Goal: Use online tool/utility: Utilize a website feature to perform a specific function

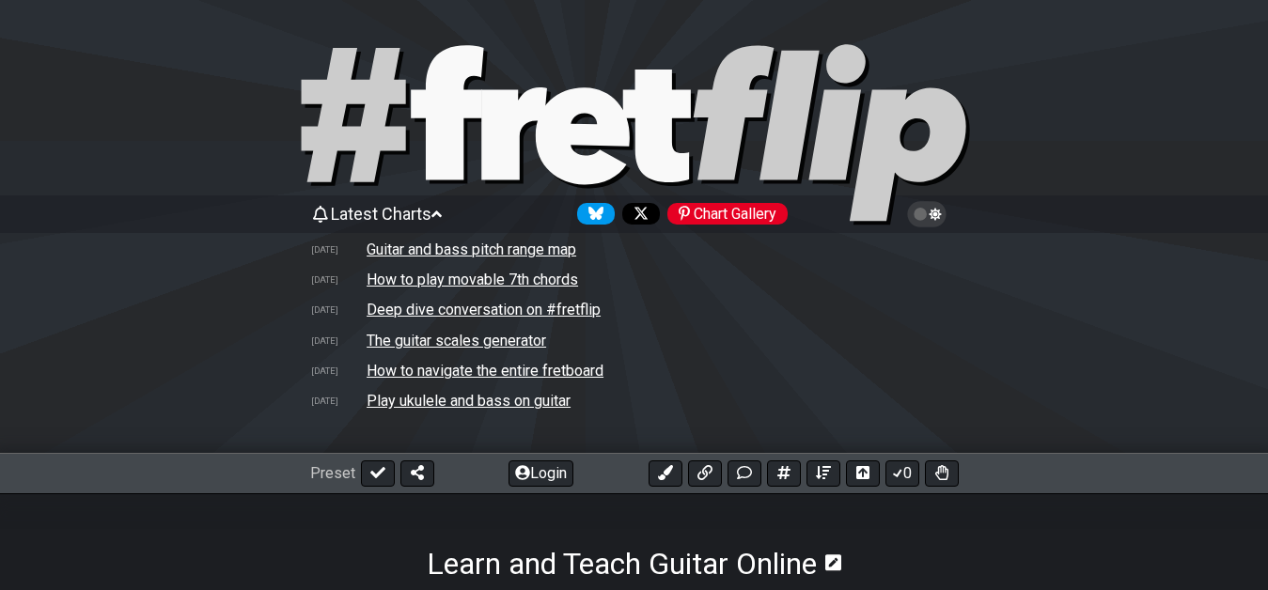
select select "New Scale"
select select "A"
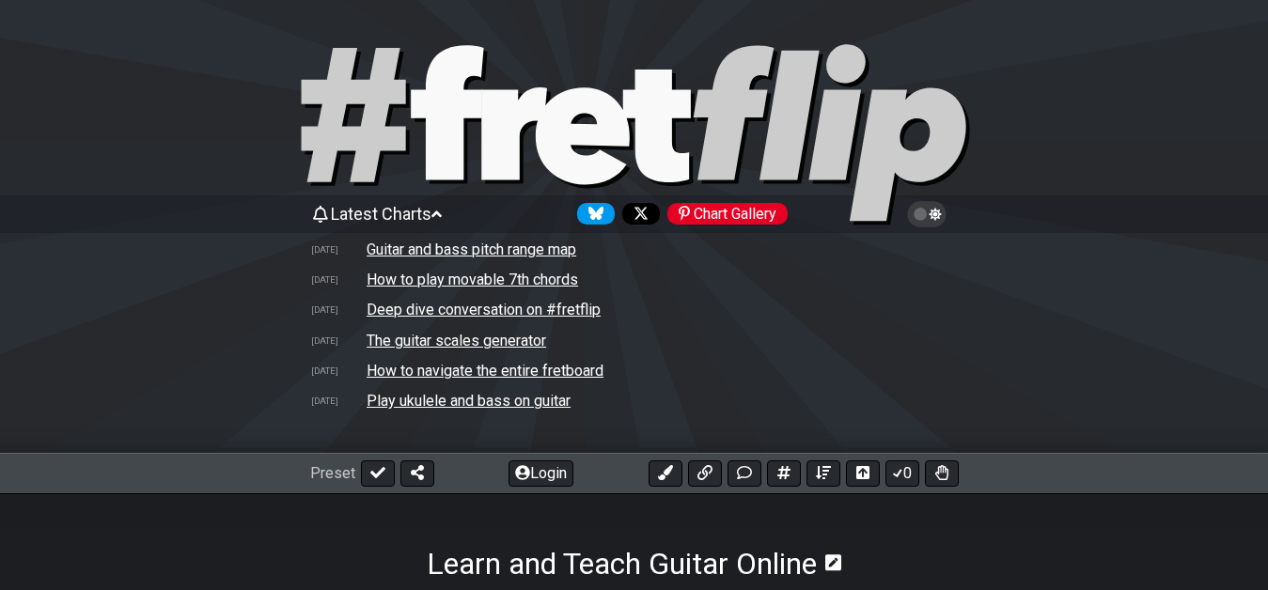
select select "A"
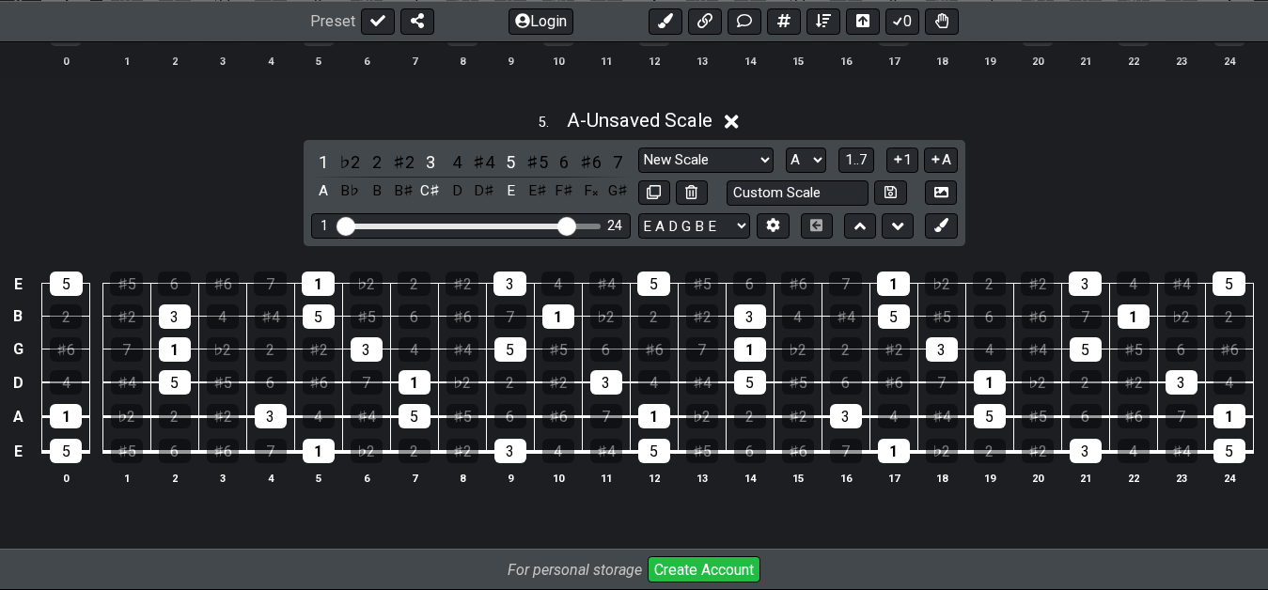
scroll to position [2130, 0]
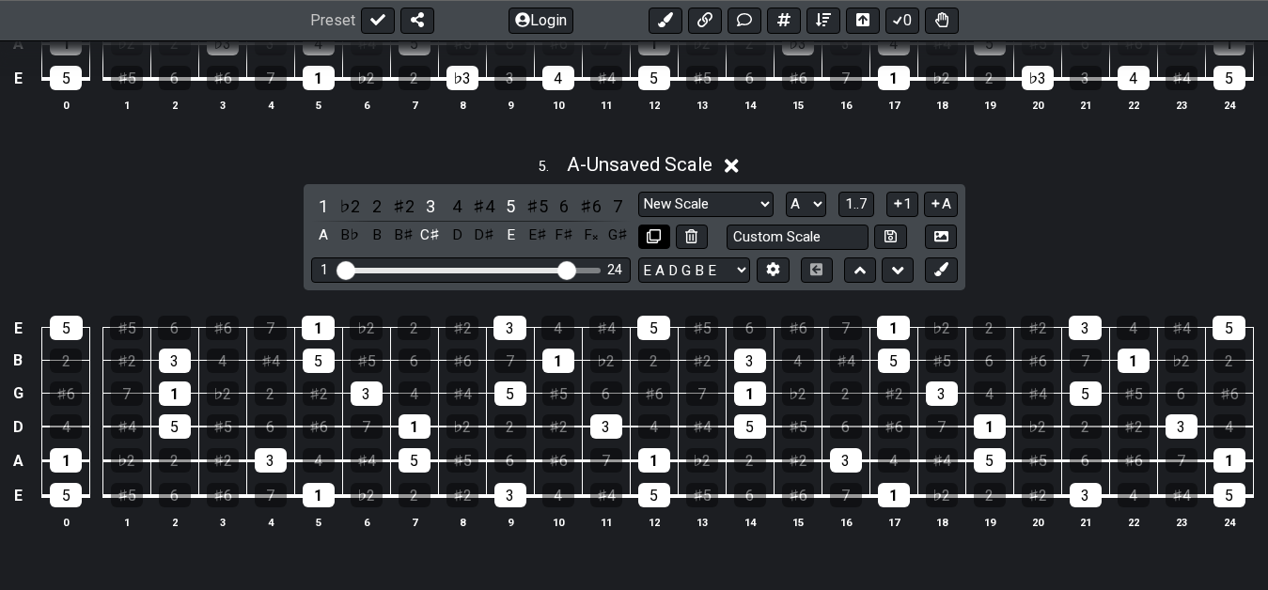
click at [658, 232] on icon at bounding box center [653, 236] width 14 height 14
select select "A"
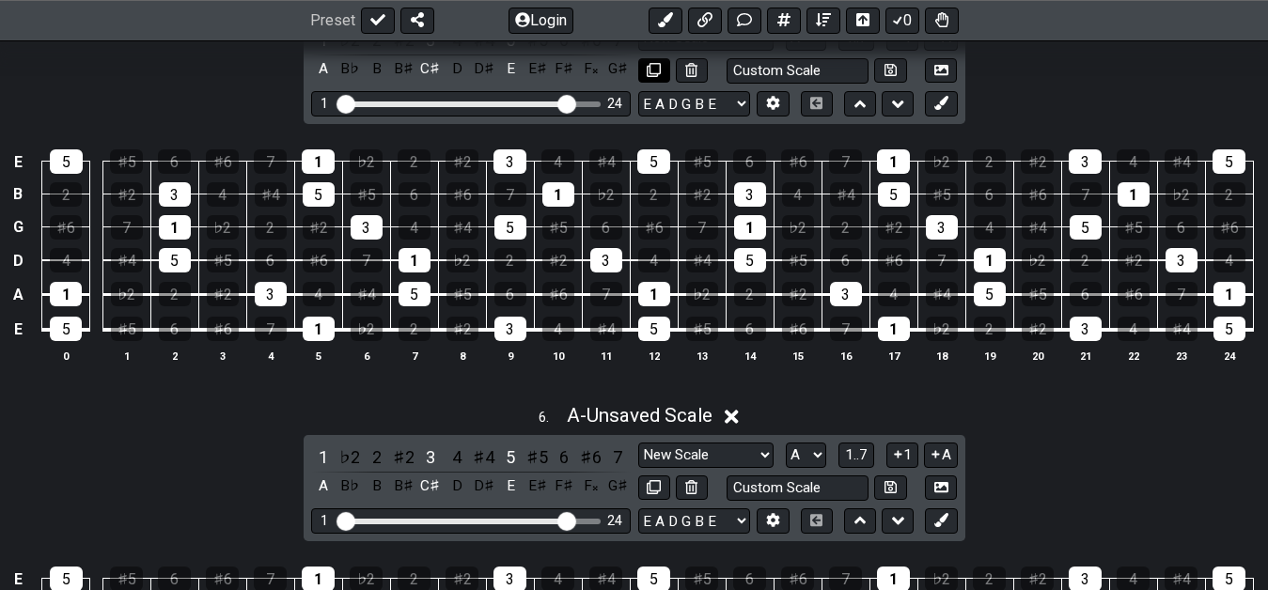
scroll to position [2418, 0]
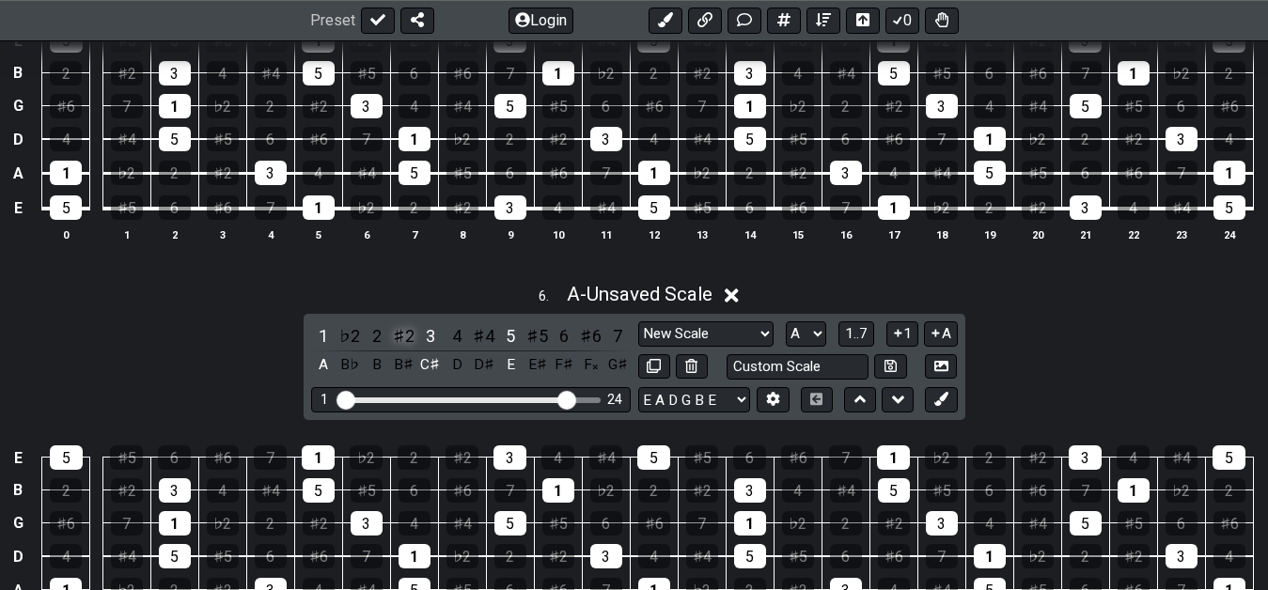
click at [409, 336] on div "♯2" at bounding box center [403, 335] width 24 height 25
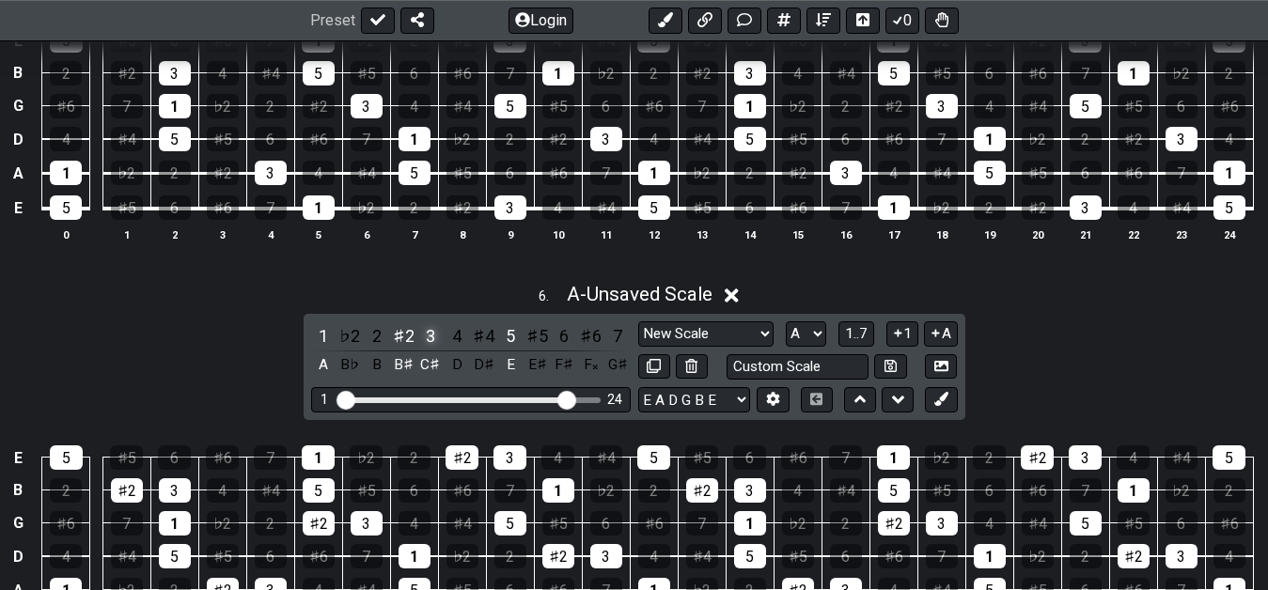
click at [438, 341] on div "3" at bounding box center [430, 335] width 24 height 25
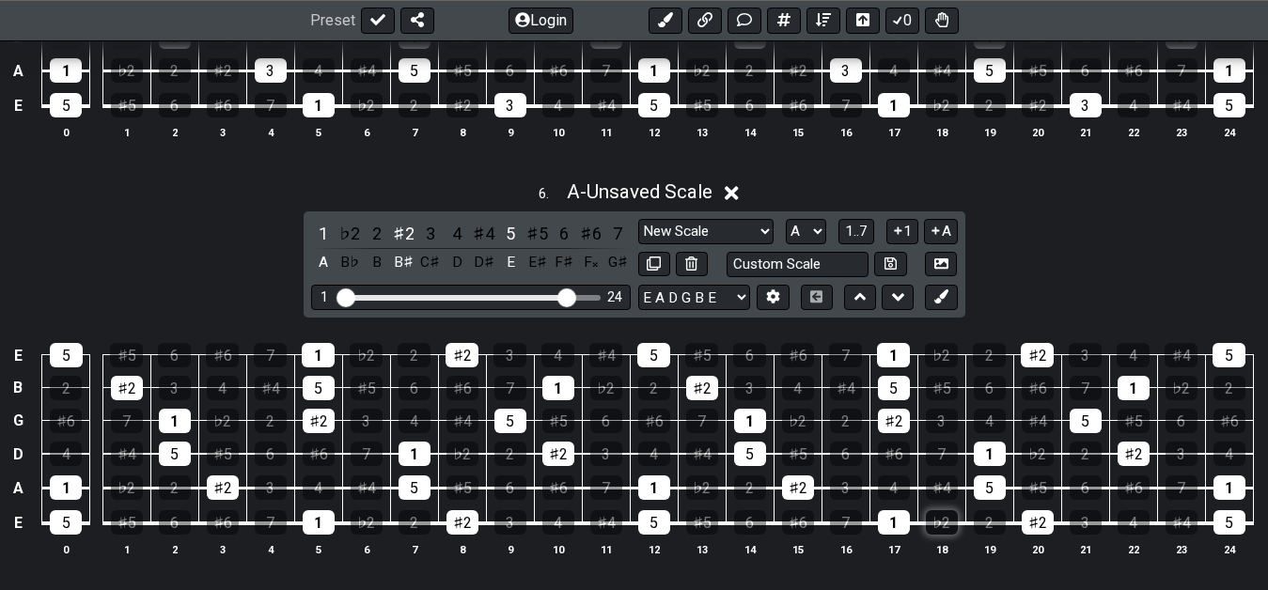
scroll to position [2513, 0]
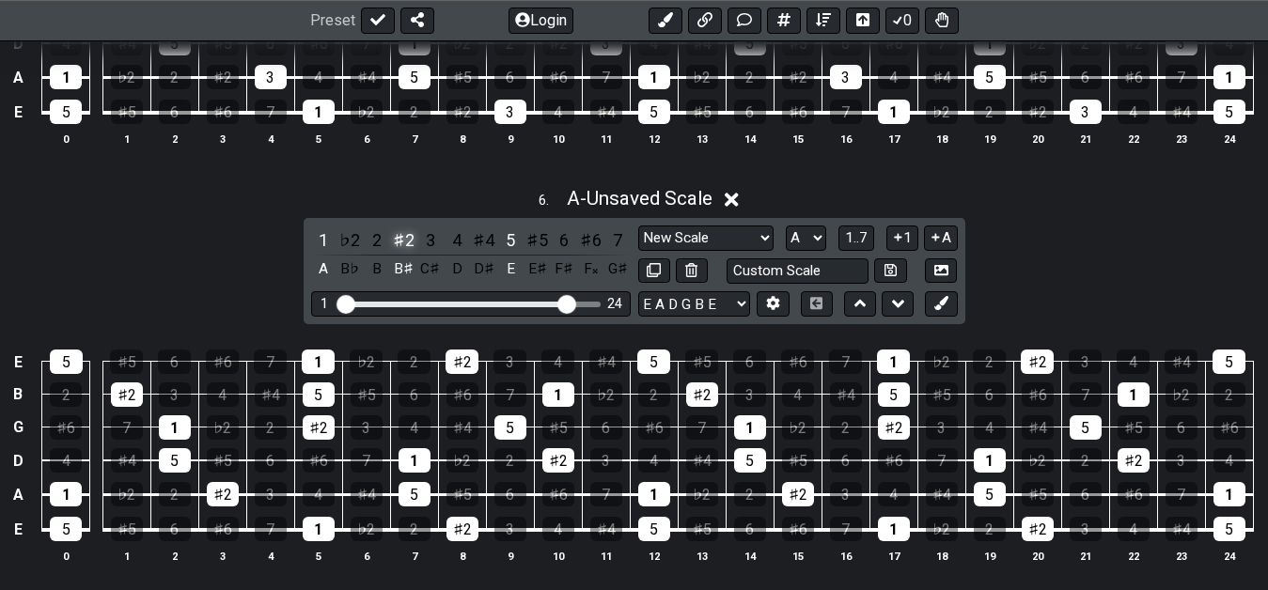
click at [402, 244] on div "♯2" at bounding box center [403, 239] width 24 height 25
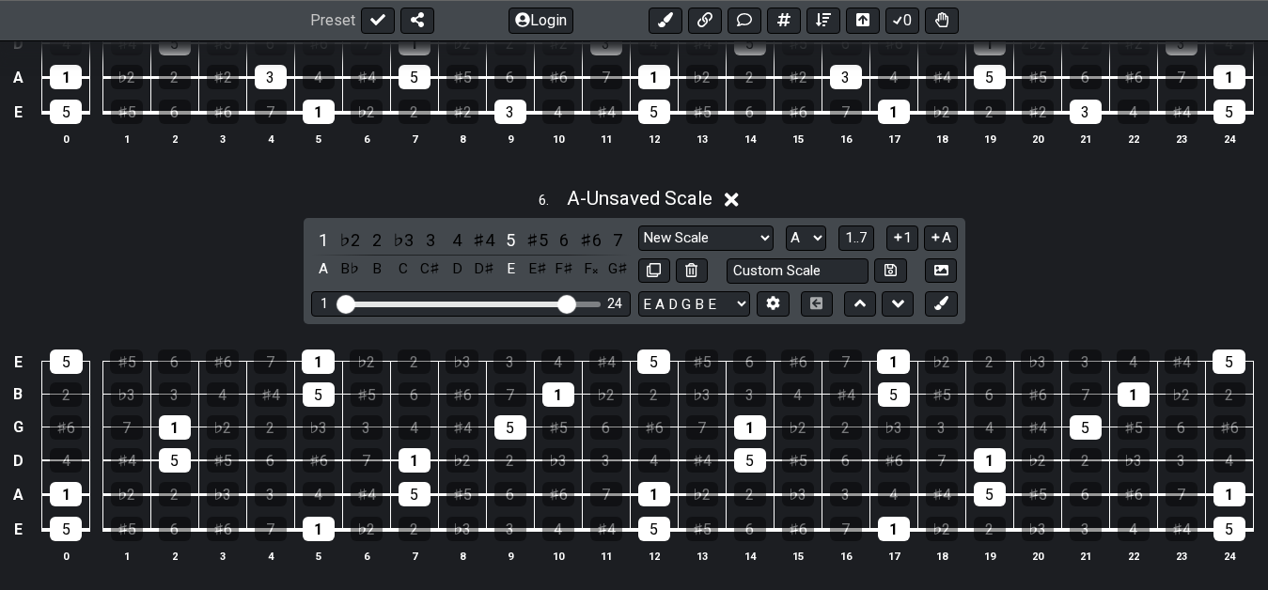
click at [402, 244] on div "♭3" at bounding box center [403, 239] width 24 height 25
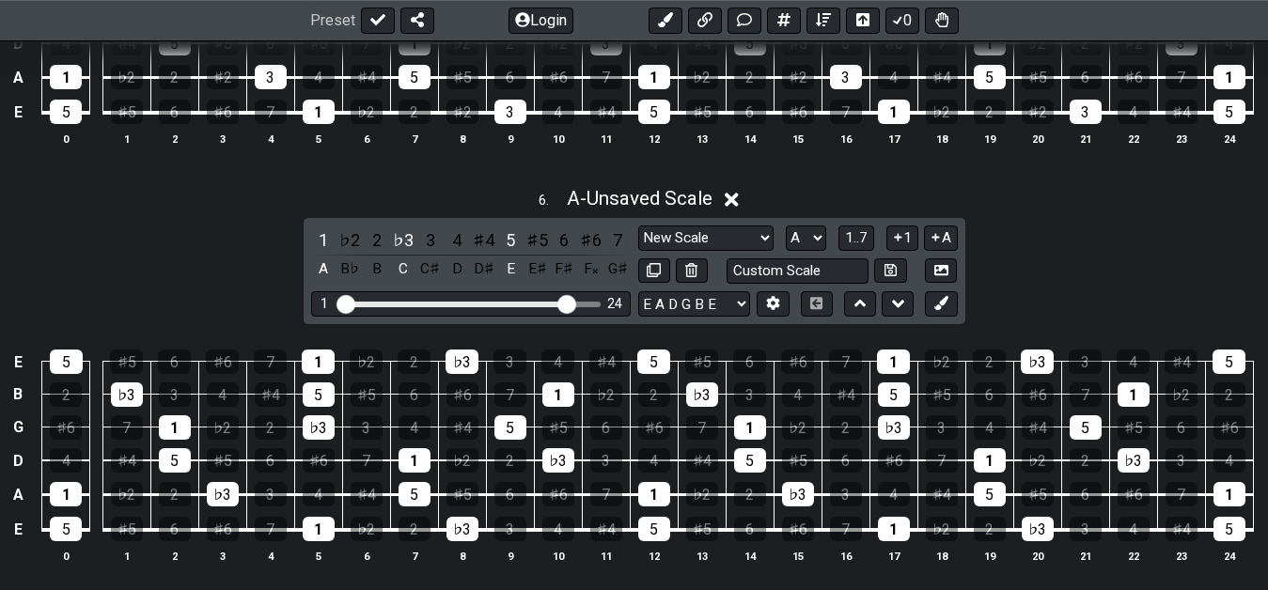
scroll to position [2130, 0]
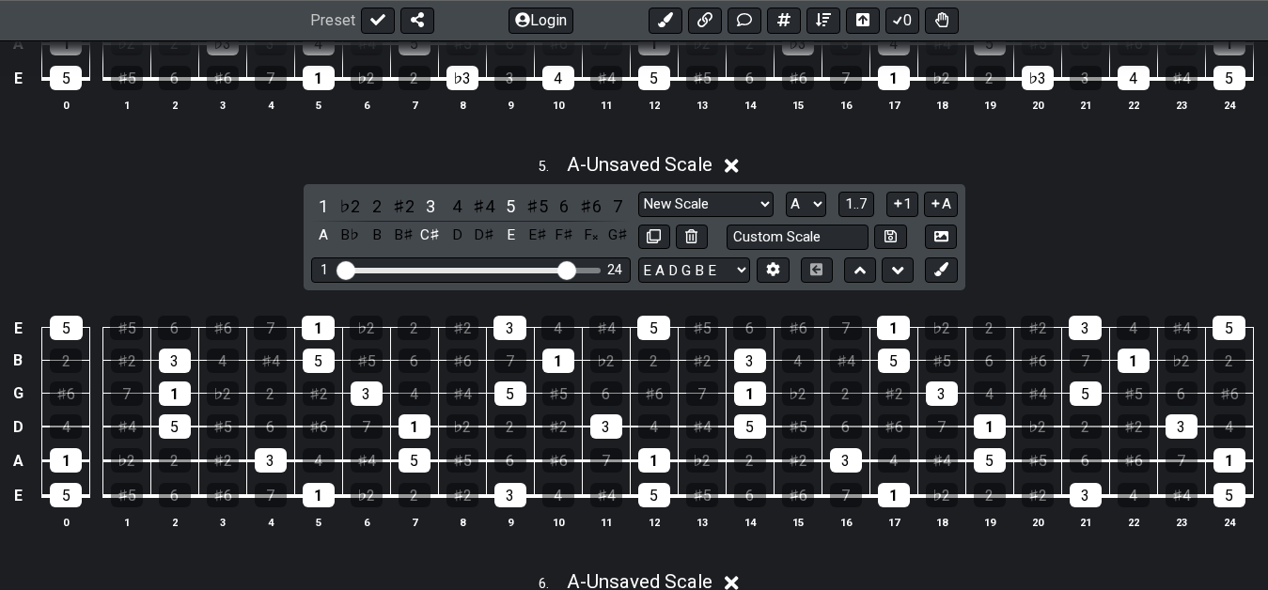
click at [645, 221] on div "New Scale New Scale Minor Pentatonic Major Pentatonic Minor Blues Major Blues M…" at bounding box center [797, 221] width 319 height 58
click at [647, 228] on button at bounding box center [654, 237] width 32 height 25
select select "A"
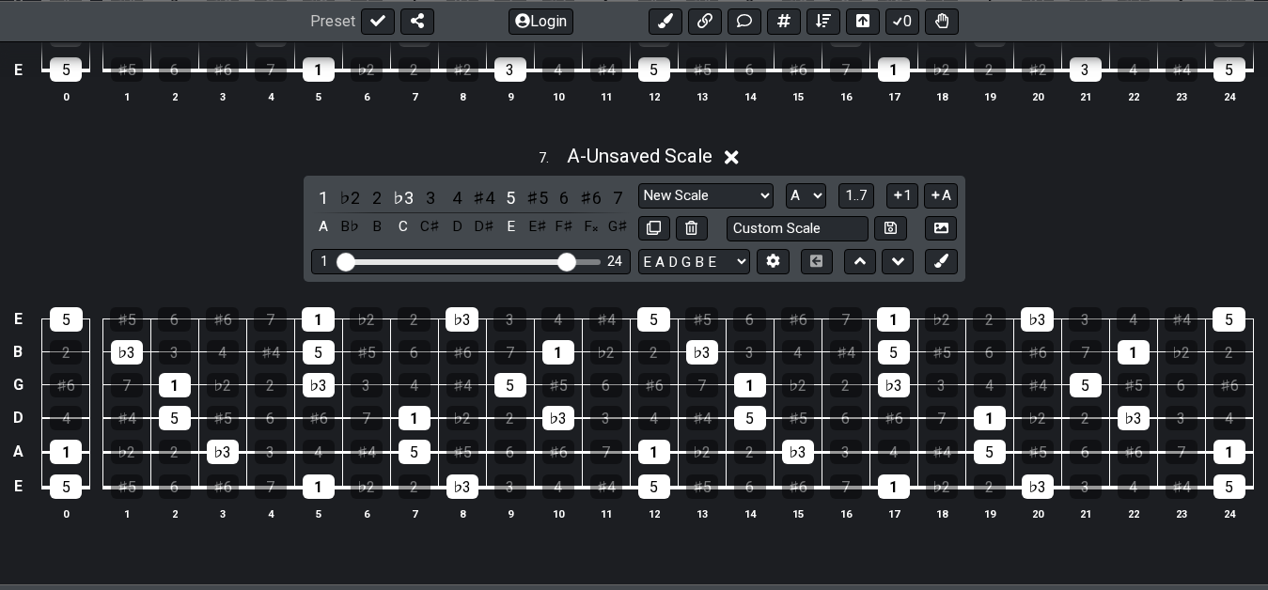
scroll to position [2993, 0]
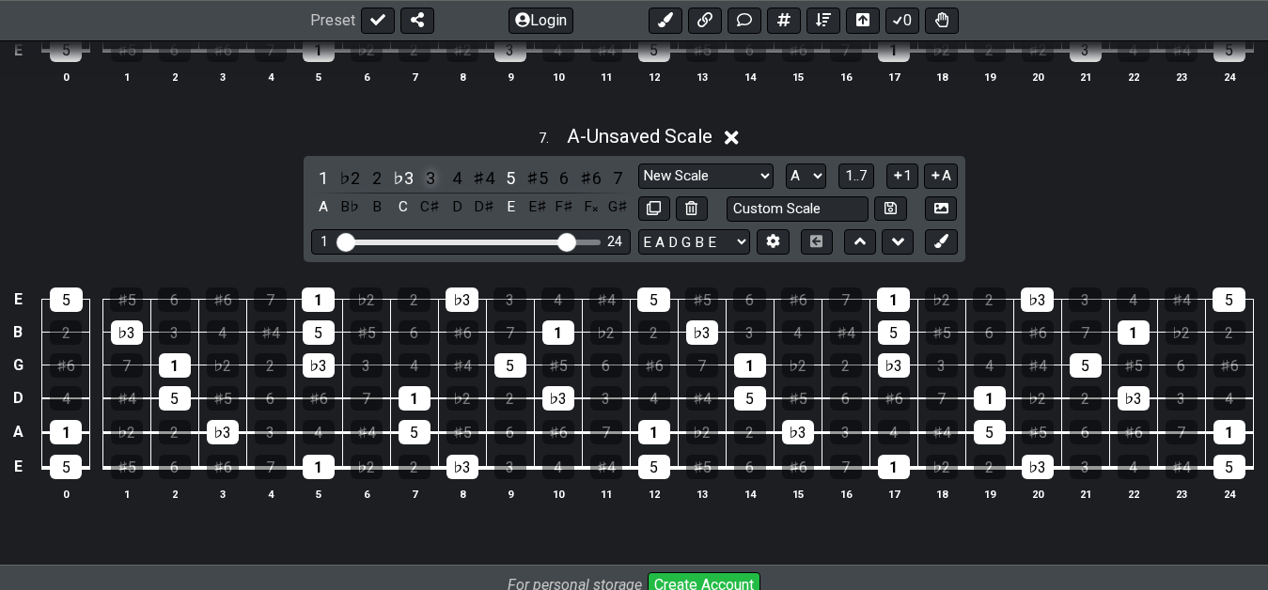
click at [431, 181] on div "3" at bounding box center [430, 177] width 24 height 25
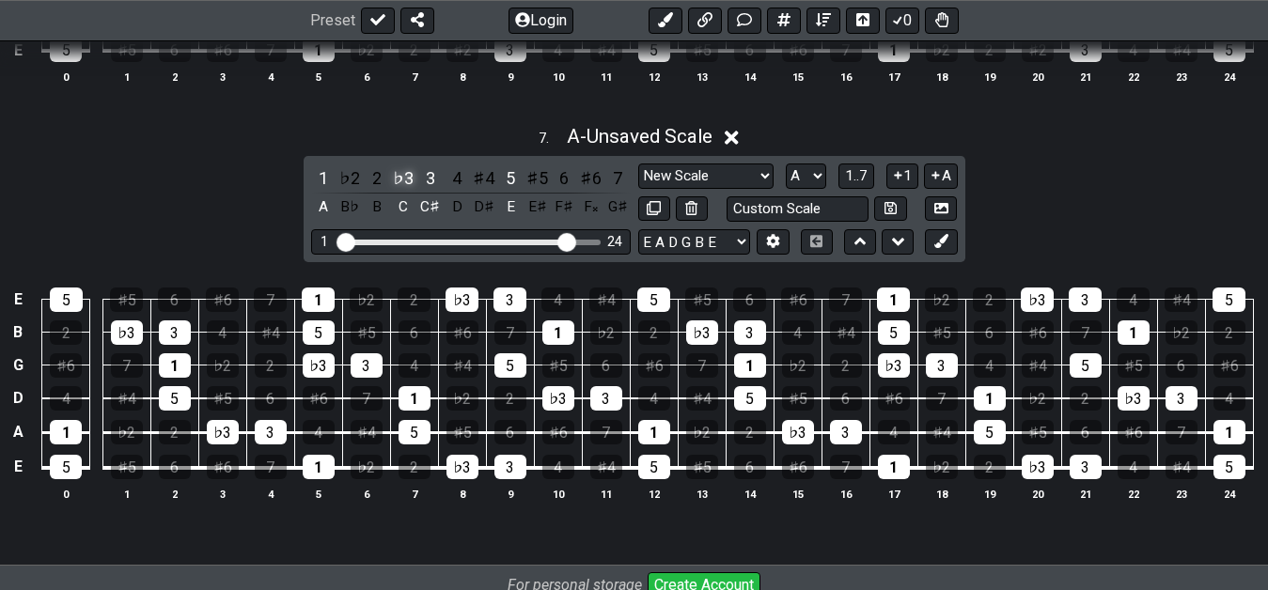
click at [408, 185] on div "♭3" at bounding box center [403, 177] width 24 height 25
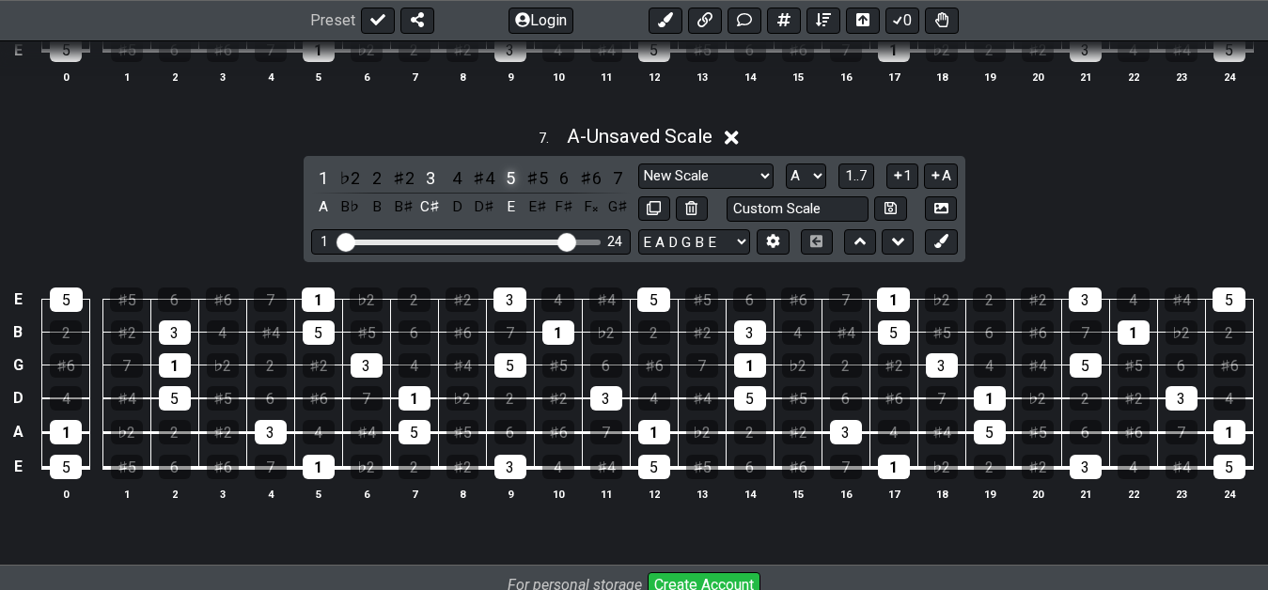
click at [508, 183] on div "5" at bounding box center [510, 177] width 24 height 25
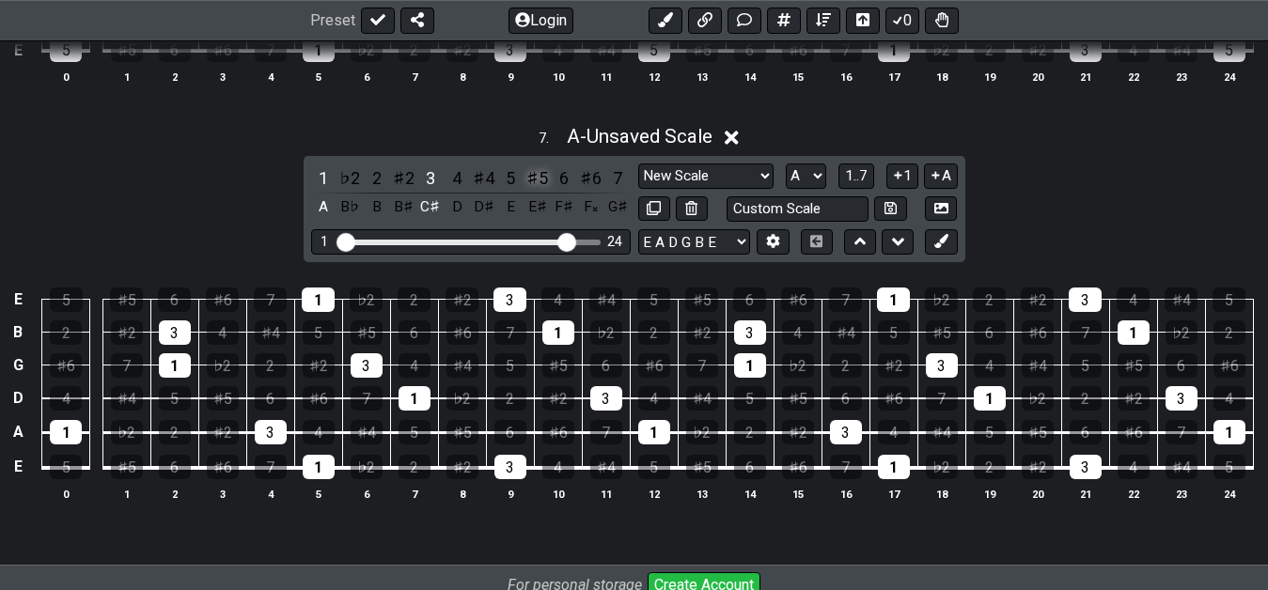
click at [531, 184] on div "♯5" at bounding box center [537, 177] width 24 height 25
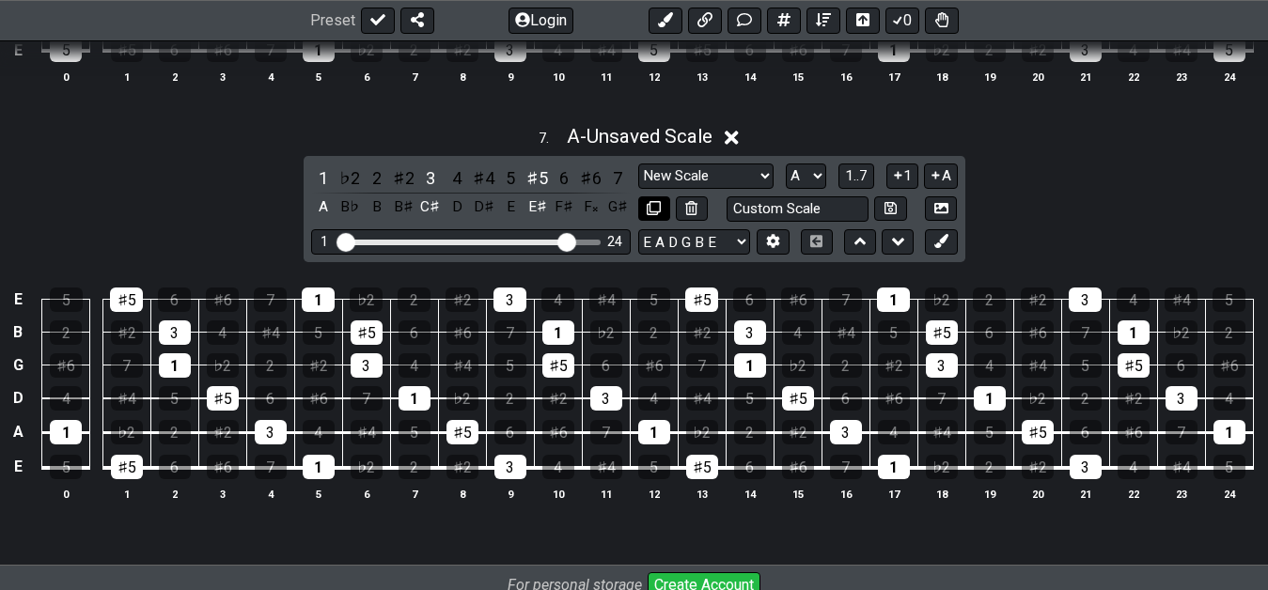
click at [654, 214] on icon at bounding box center [653, 208] width 14 height 14
select select "A"
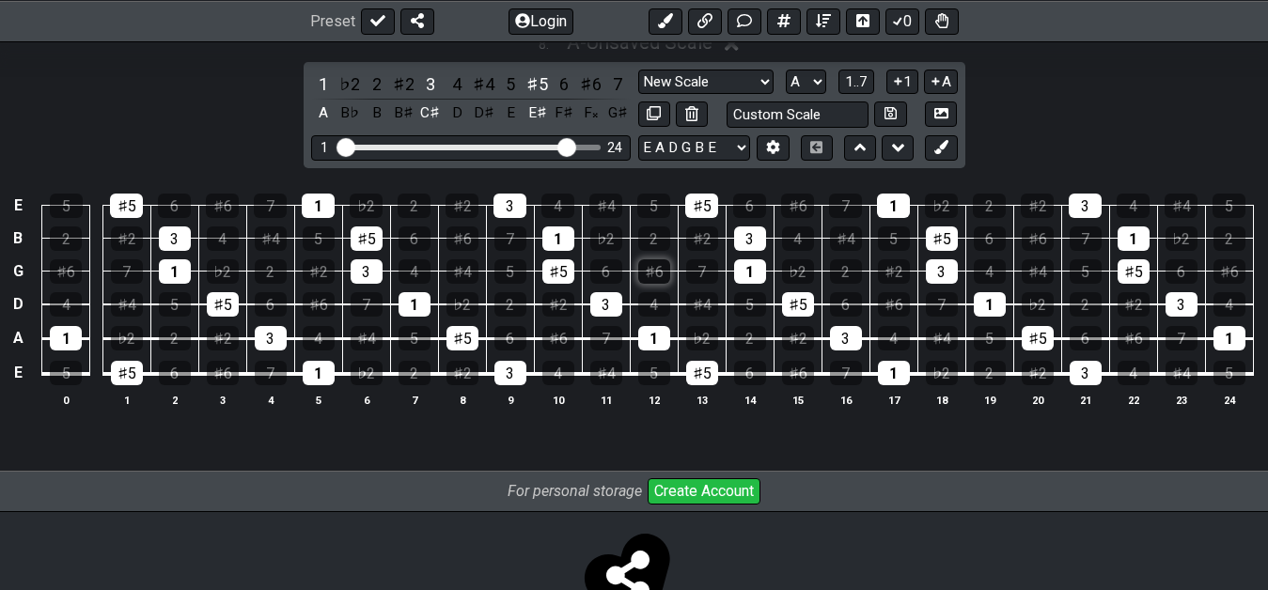
scroll to position [3472, 0]
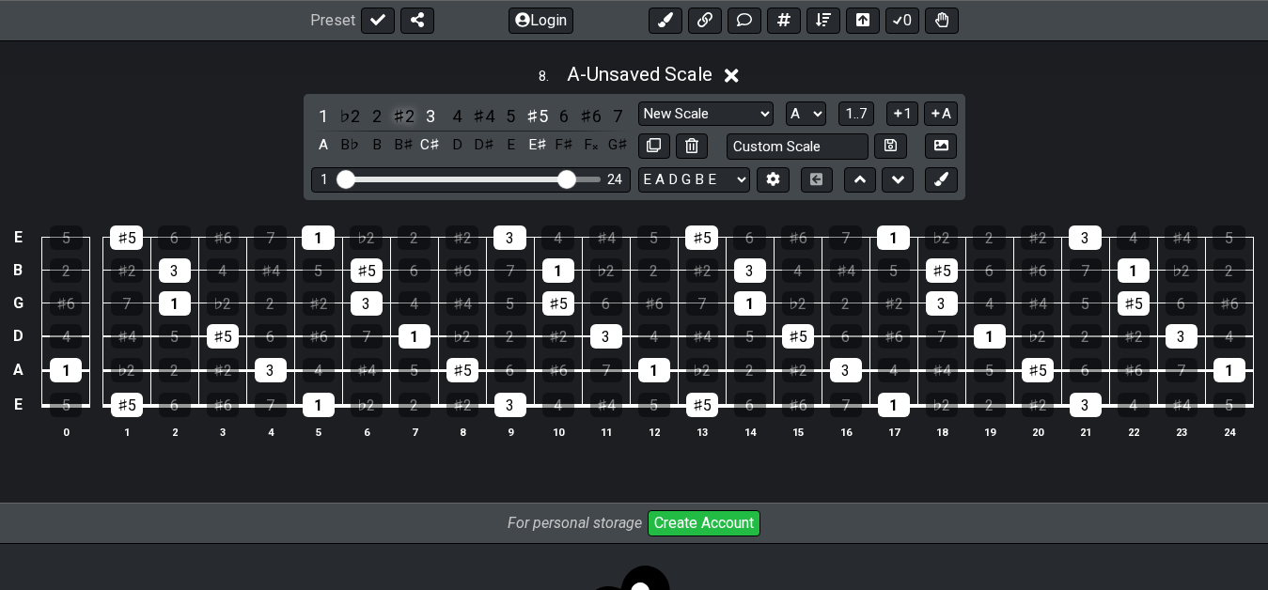
click at [400, 116] on div "♯2" at bounding box center [403, 115] width 24 height 25
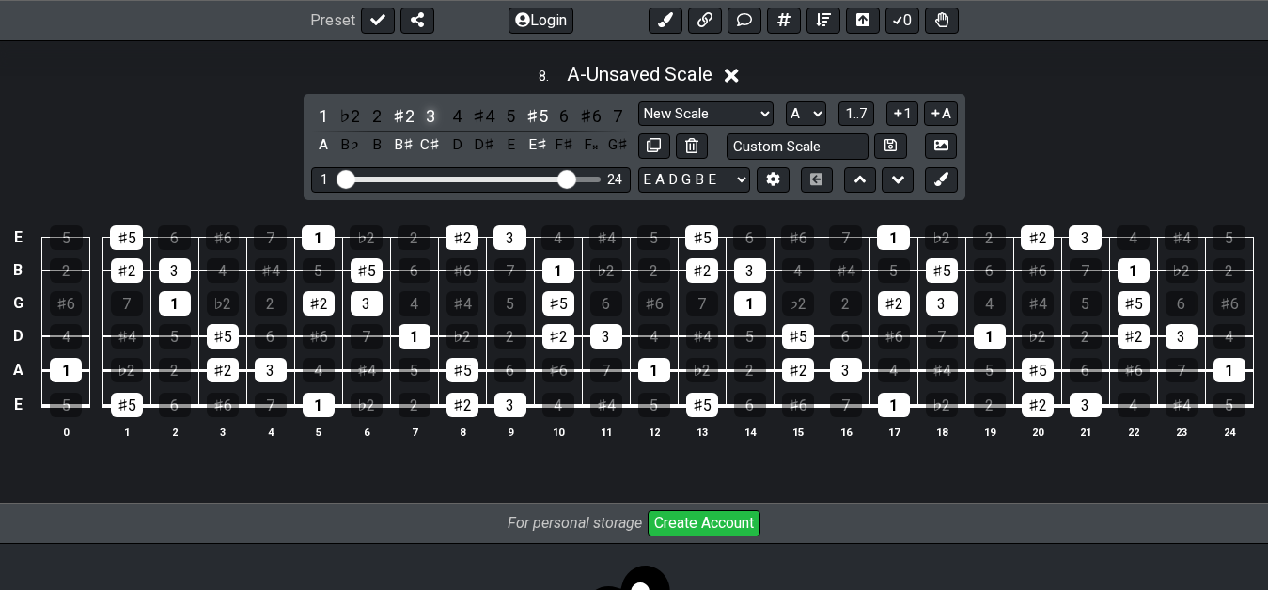
click at [428, 116] on div "3" at bounding box center [430, 115] width 24 height 25
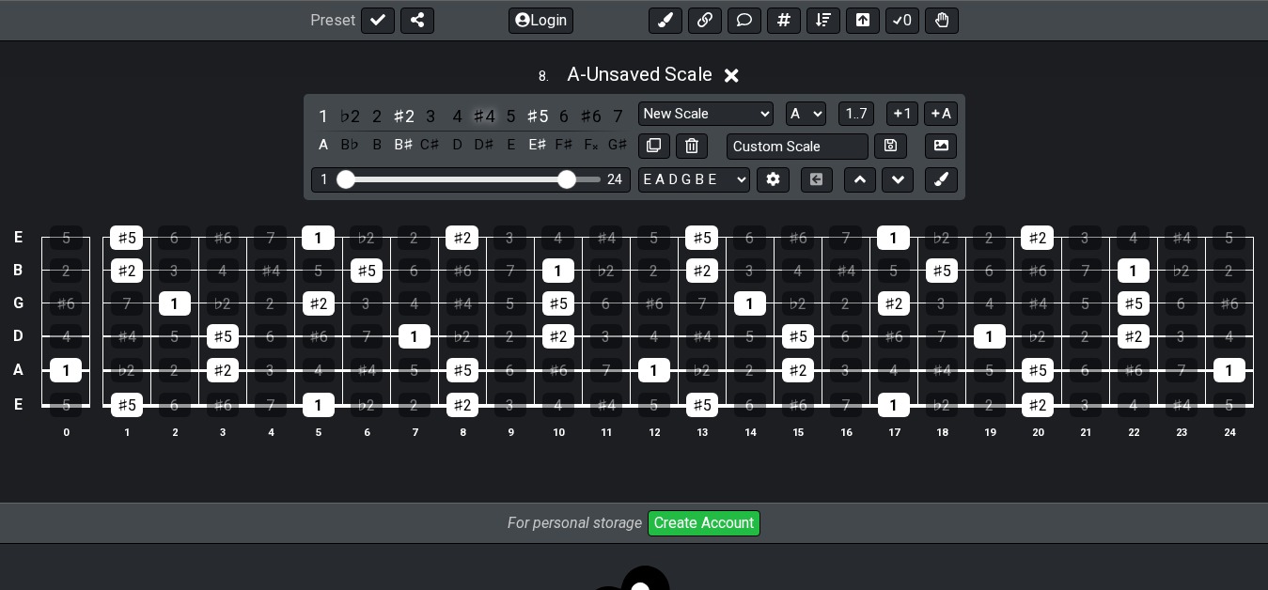
click at [481, 119] on div "♯4" at bounding box center [484, 115] width 24 height 25
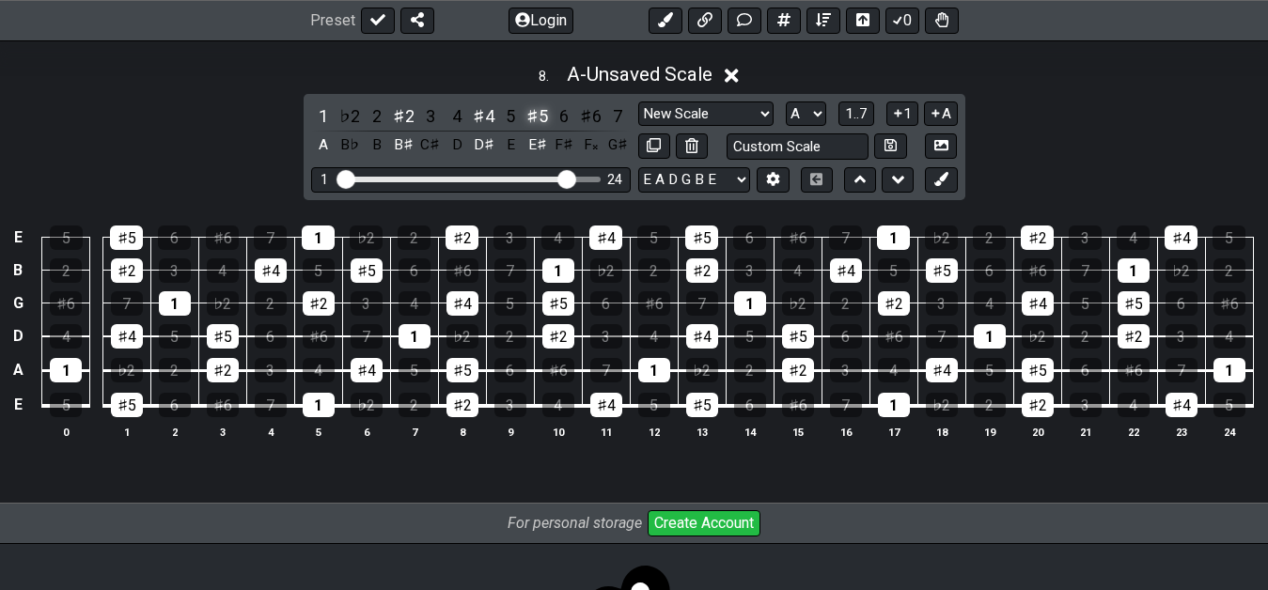
click at [540, 125] on div "♯5" at bounding box center [537, 115] width 24 height 25
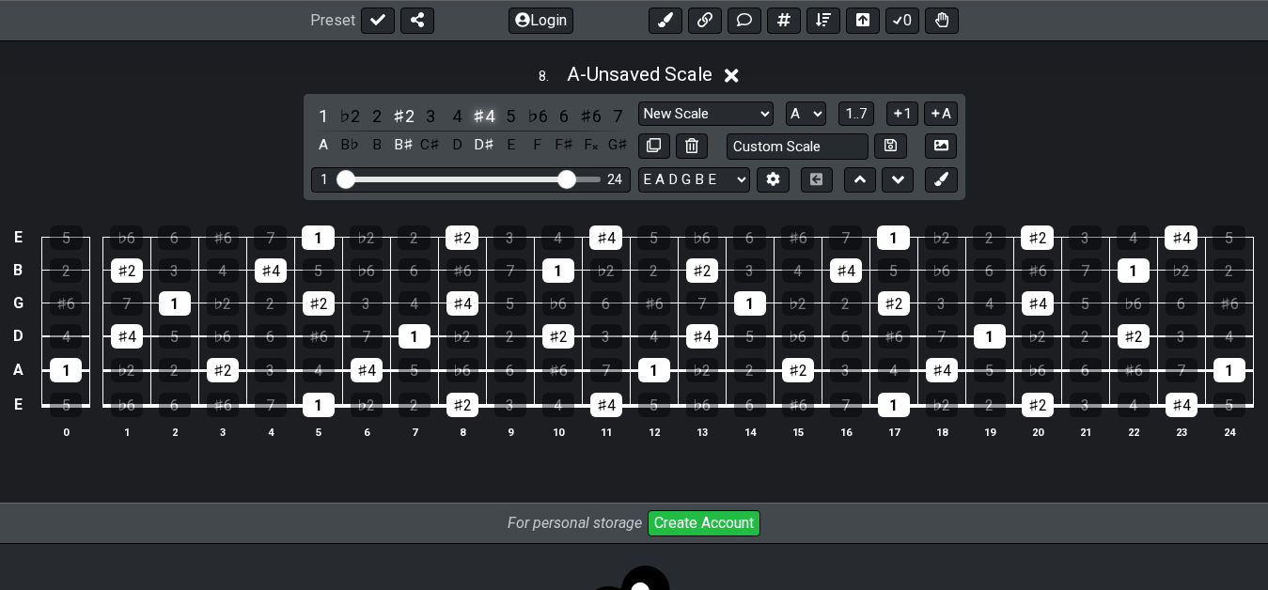
click at [479, 125] on div "♯4" at bounding box center [484, 115] width 24 height 25
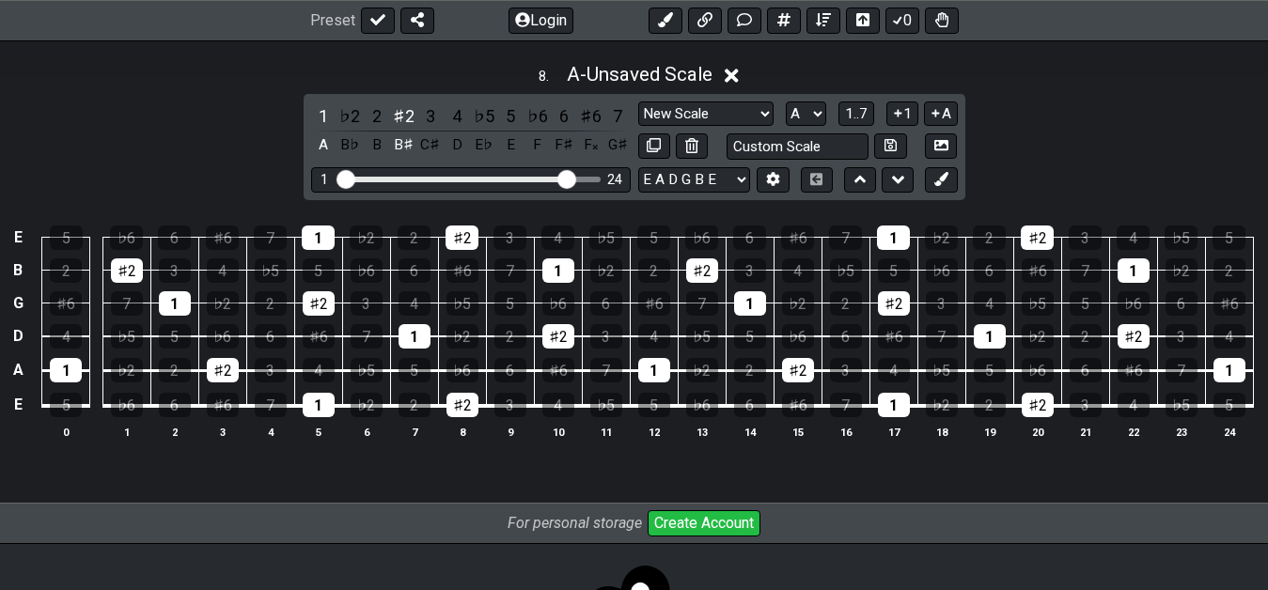
click at [479, 125] on div "♭5" at bounding box center [484, 115] width 24 height 25
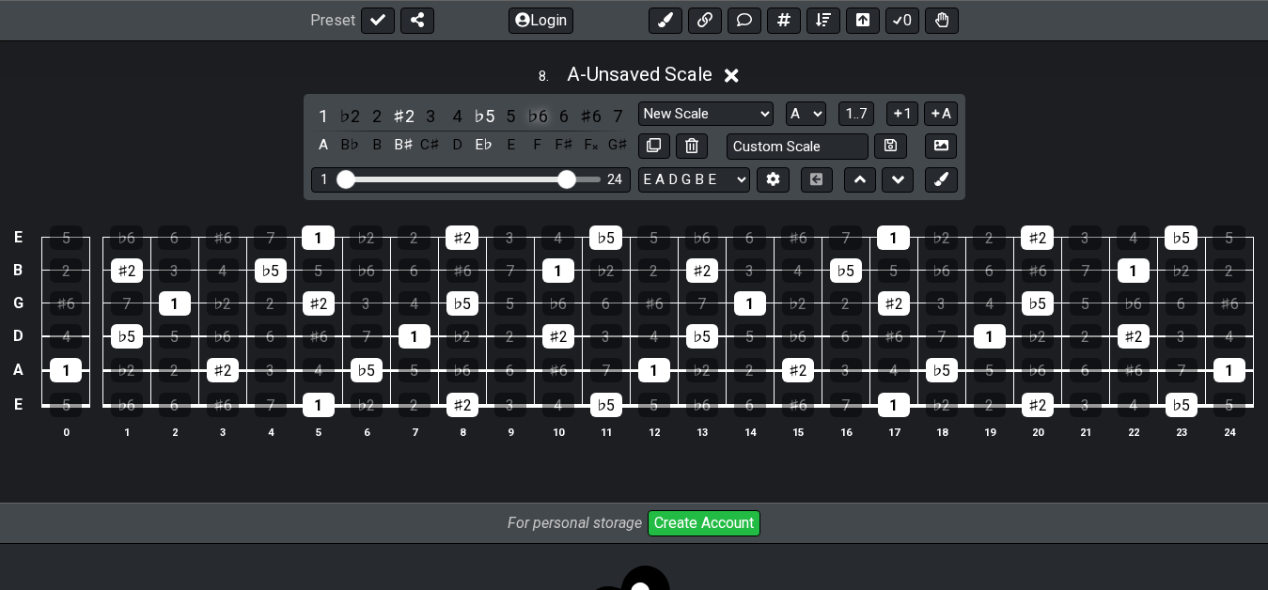
click at [539, 117] on div "♭6" at bounding box center [537, 115] width 24 height 25
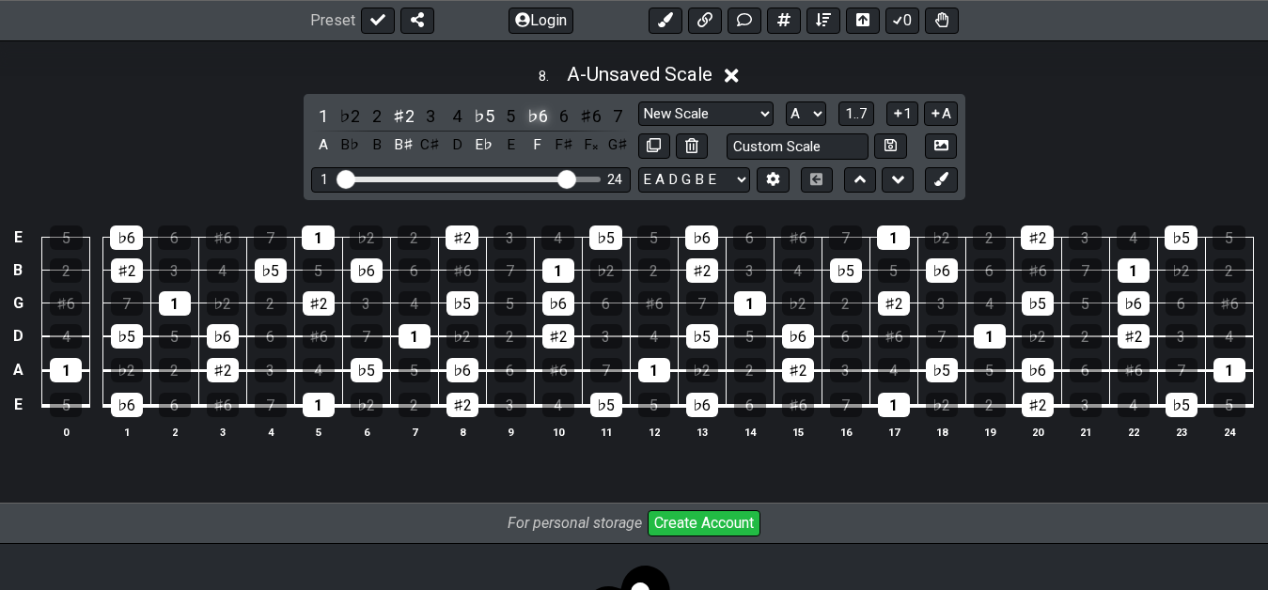
click at [539, 117] on div "♭6" at bounding box center [537, 115] width 24 height 25
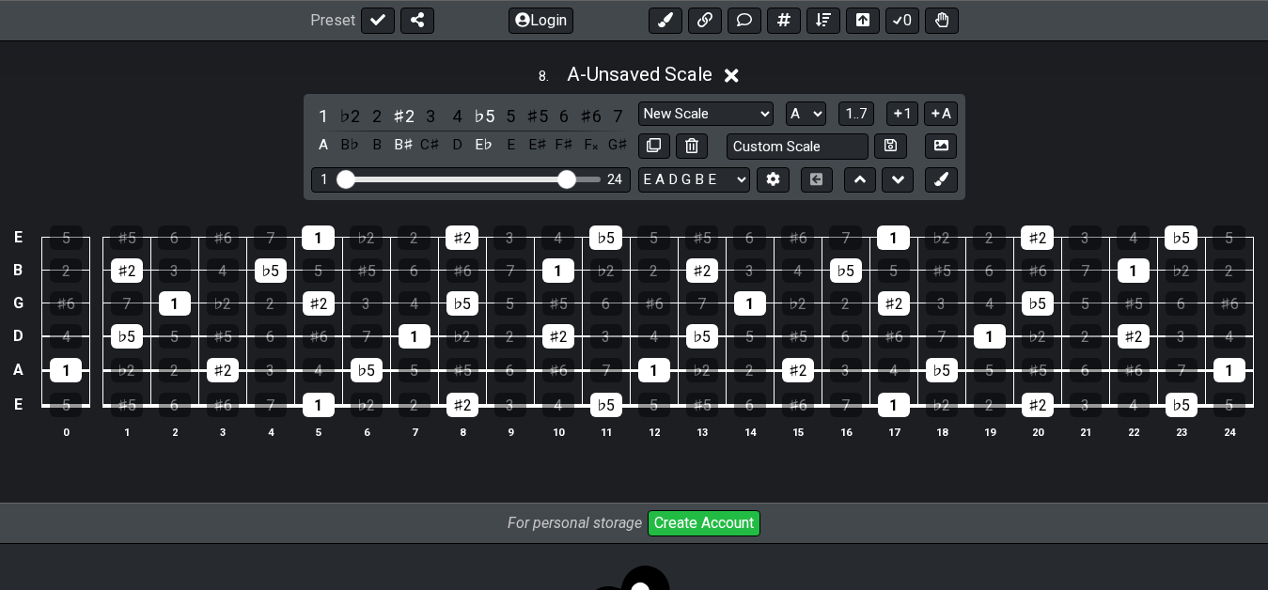
click at [539, 117] on div "♯5" at bounding box center [537, 115] width 24 height 25
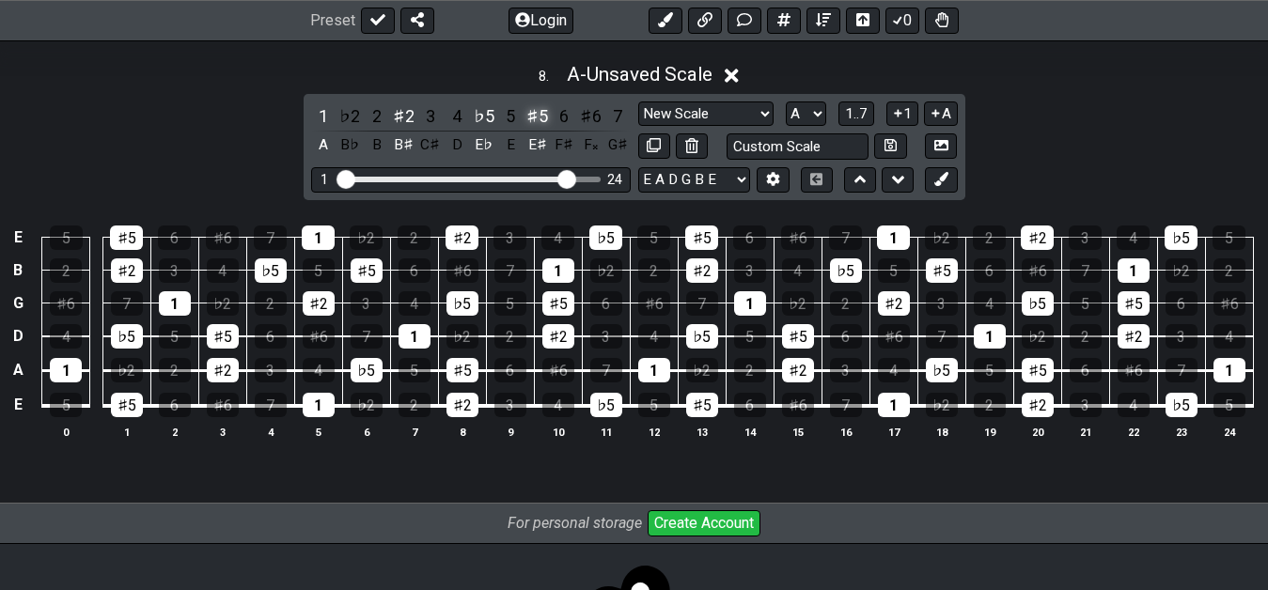
click at [537, 111] on div "♯5" at bounding box center [537, 115] width 24 height 25
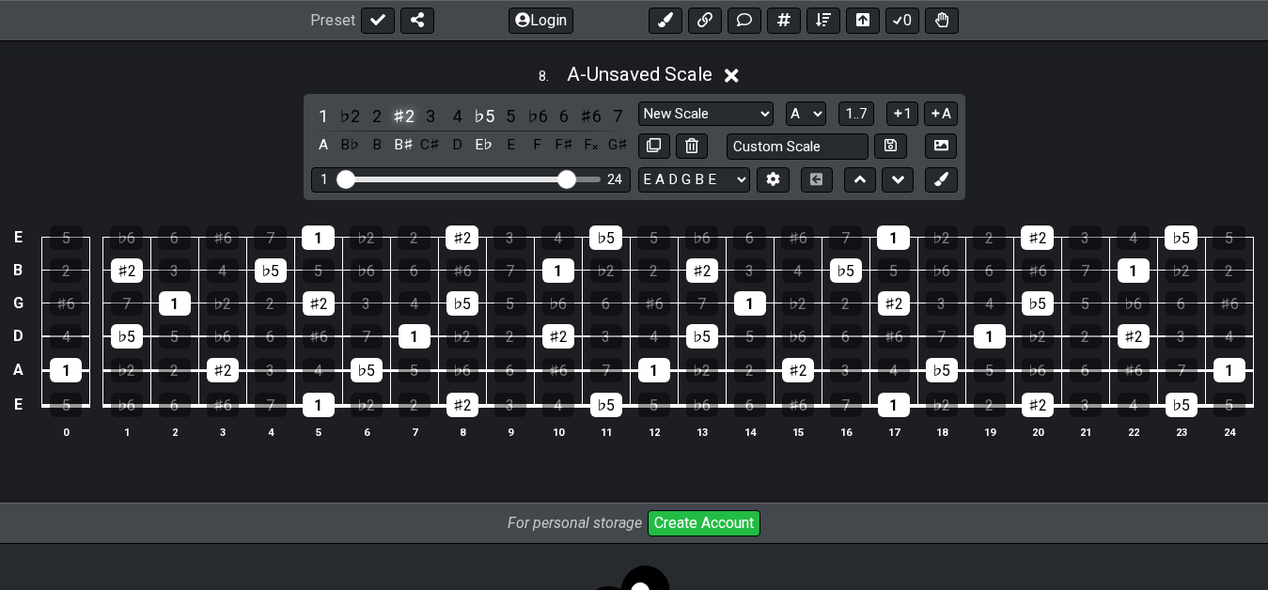
click at [400, 118] on div "♯2" at bounding box center [403, 115] width 24 height 25
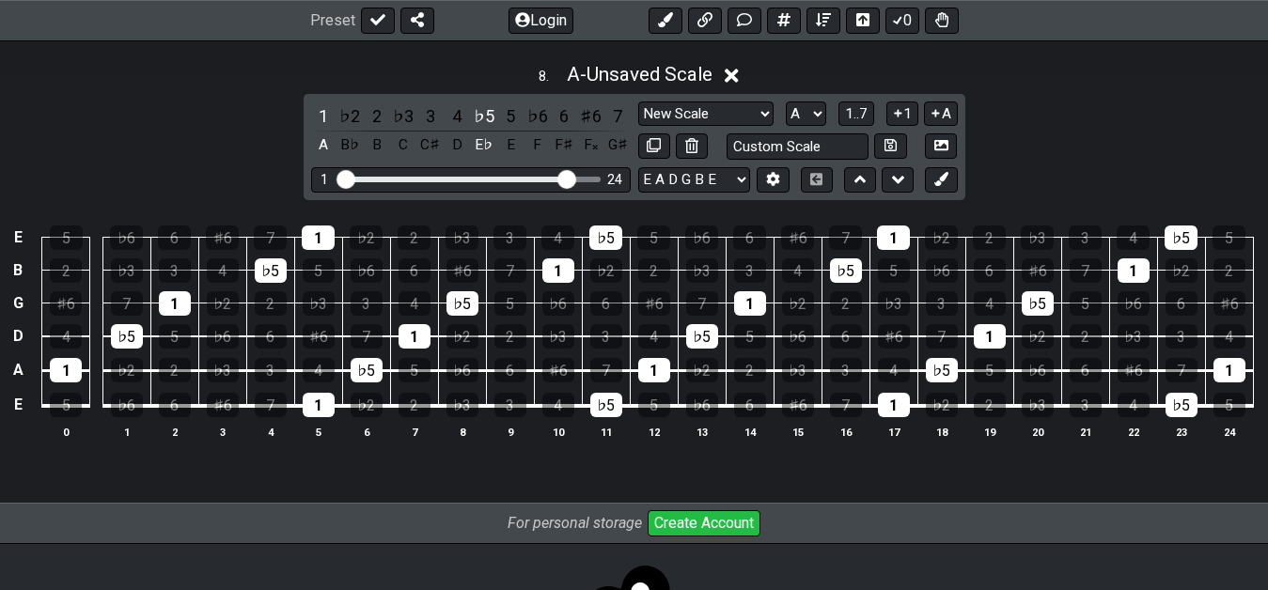
click at [400, 118] on div "♭3" at bounding box center [403, 115] width 24 height 25
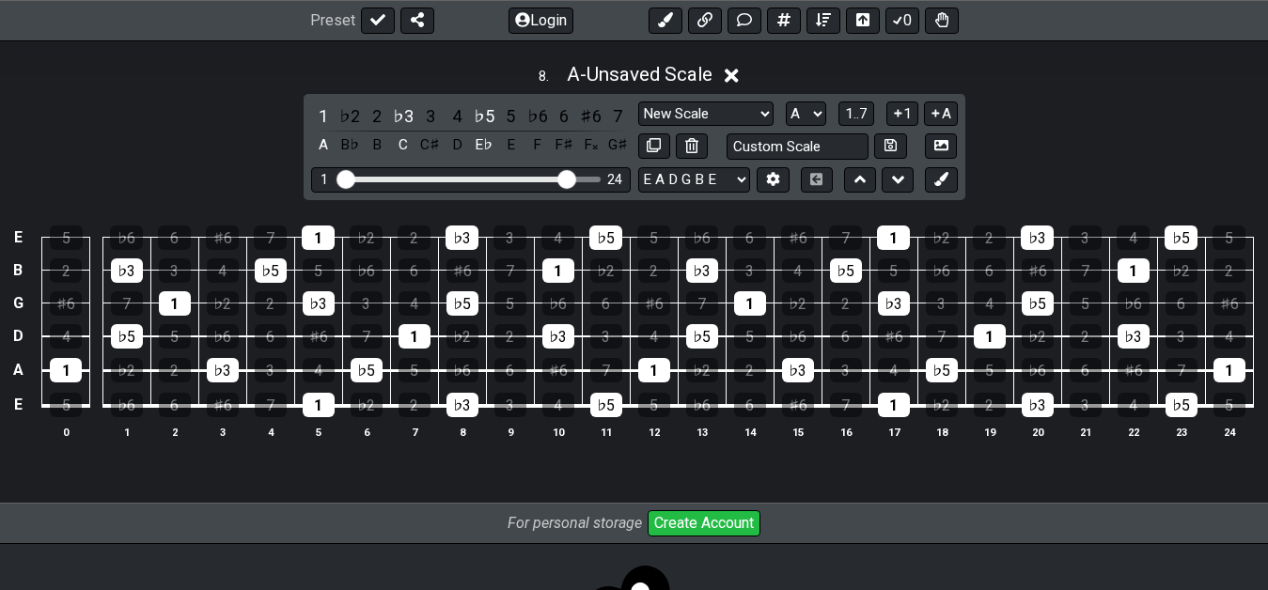
click at [716, 219] on td "♭6" at bounding box center [701, 221] width 48 height 33
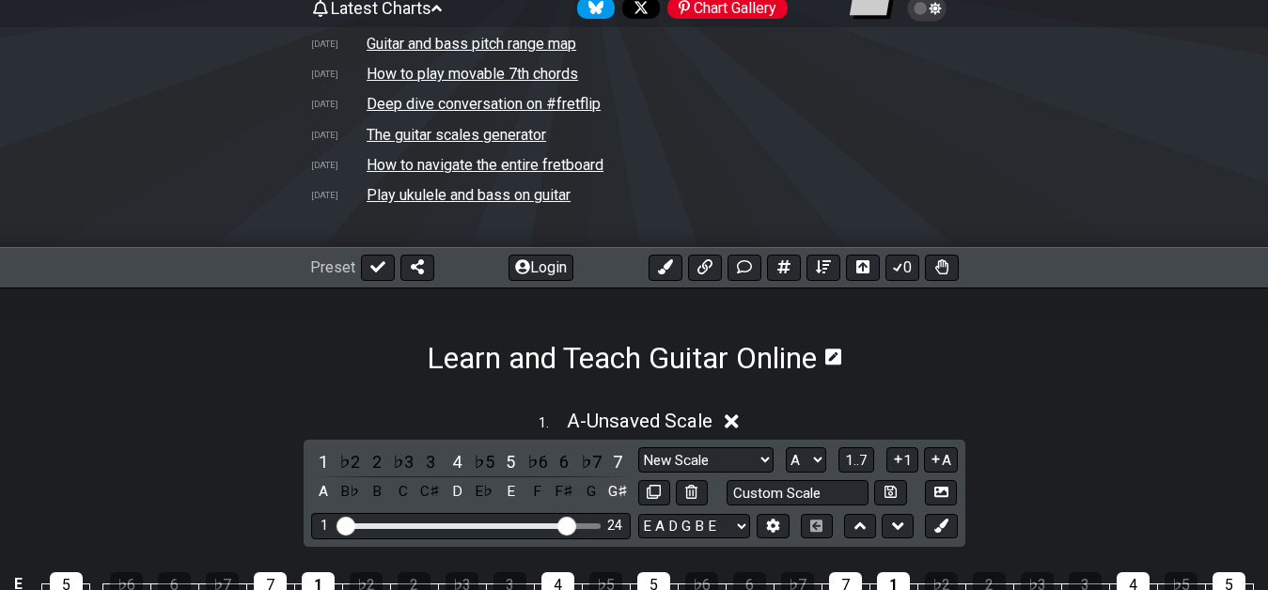
scroll to position [192, 0]
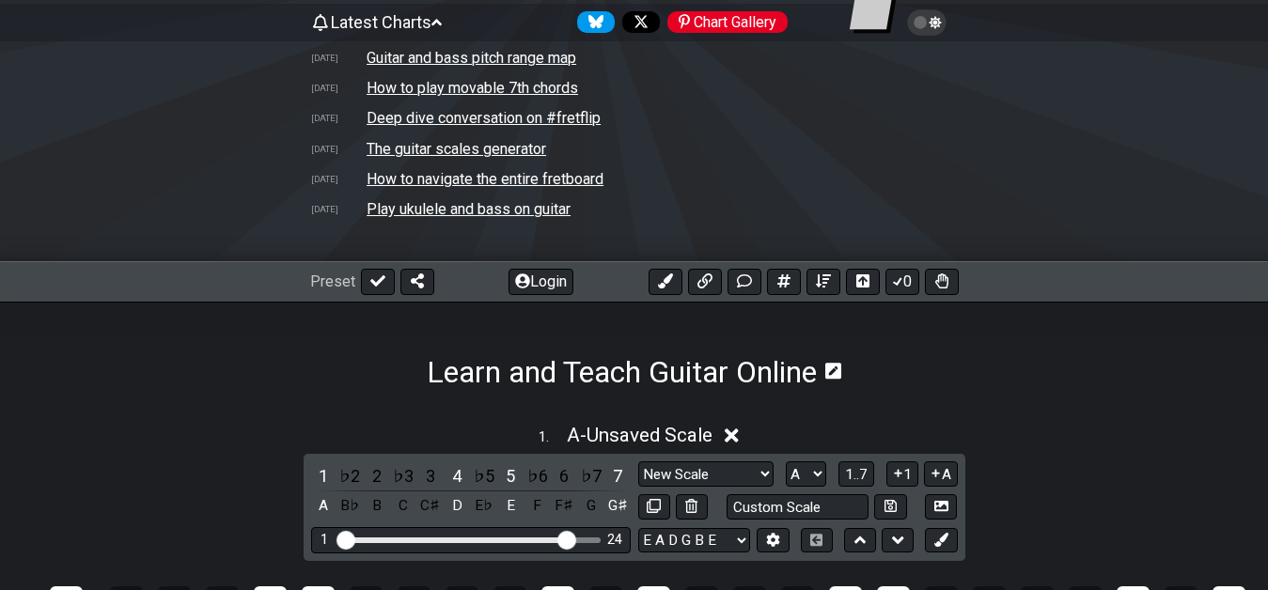
click at [782, 146] on tr "[DATE] The guitar scales generator" at bounding box center [634, 148] width 648 height 30
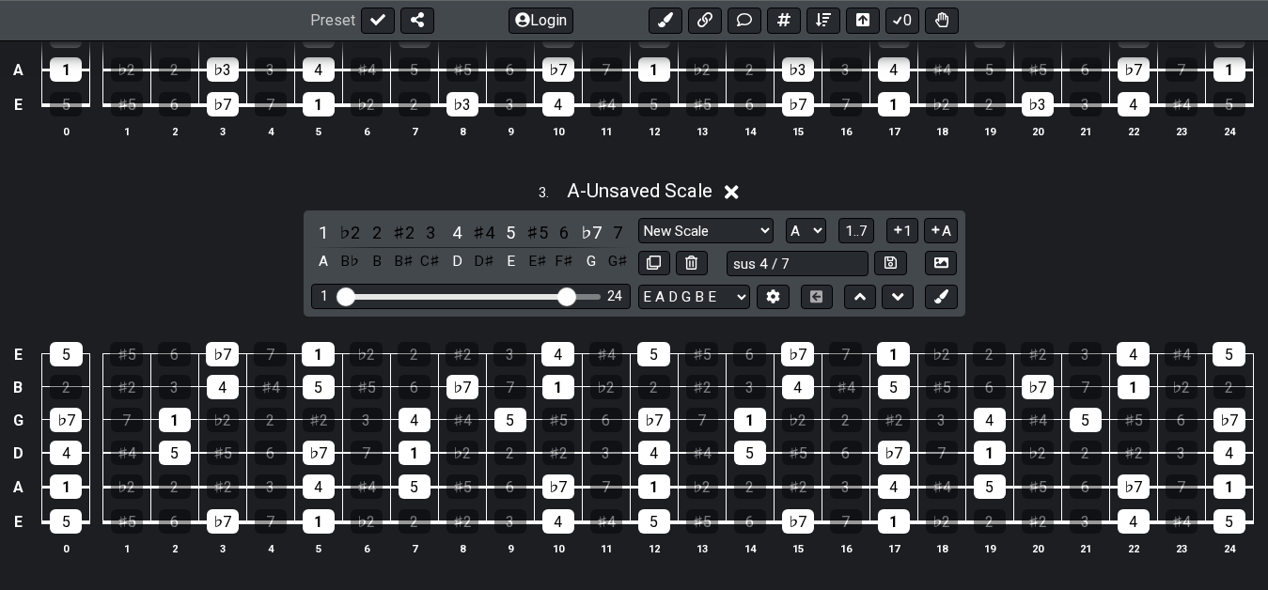
scroll to position [1307, 0]
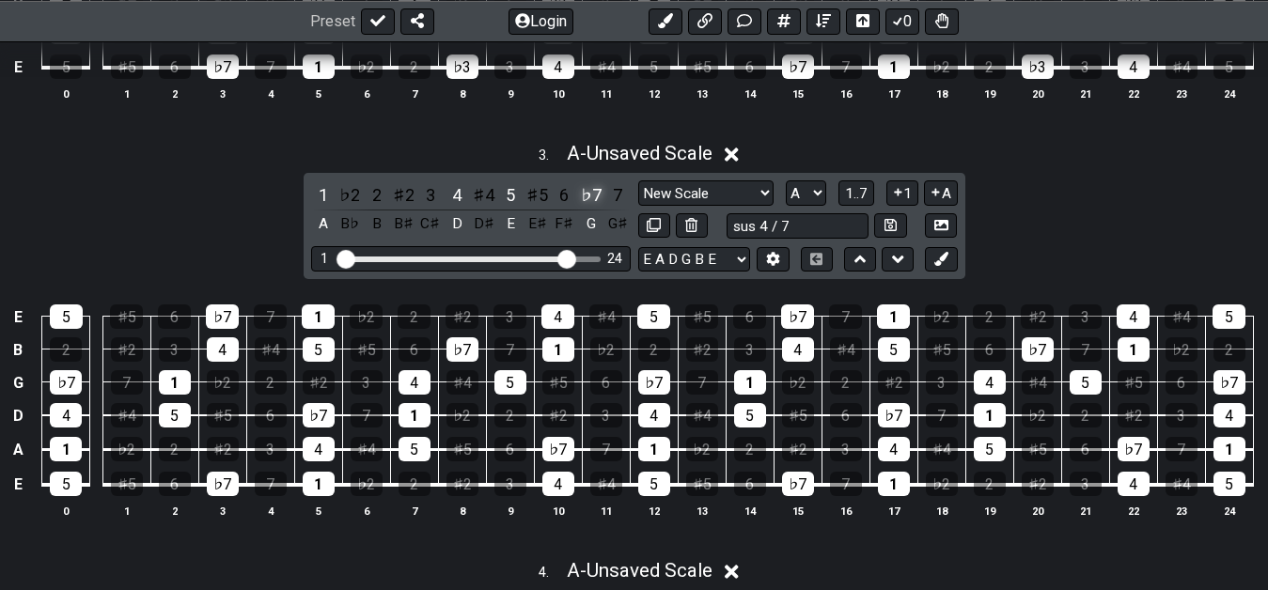
click at [591, 194] on div "♭7" at bounding box center [591, 194] width 24 height 25
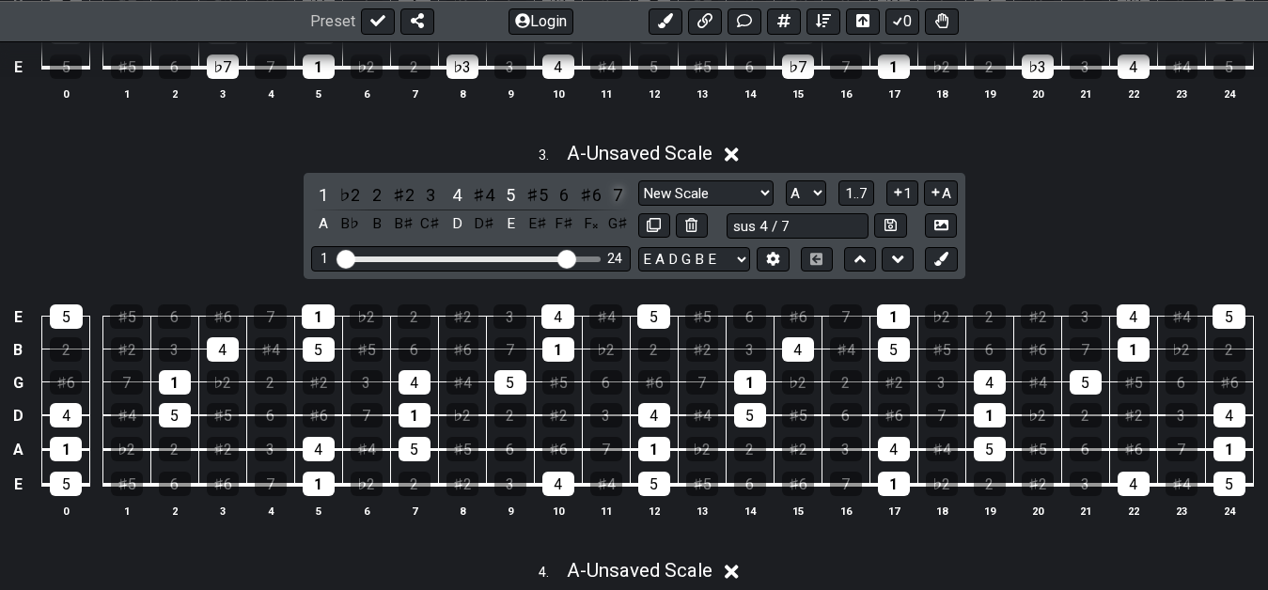
click at [615, 194] on div "7" at bounding box center [617, 194] width 24 height 25
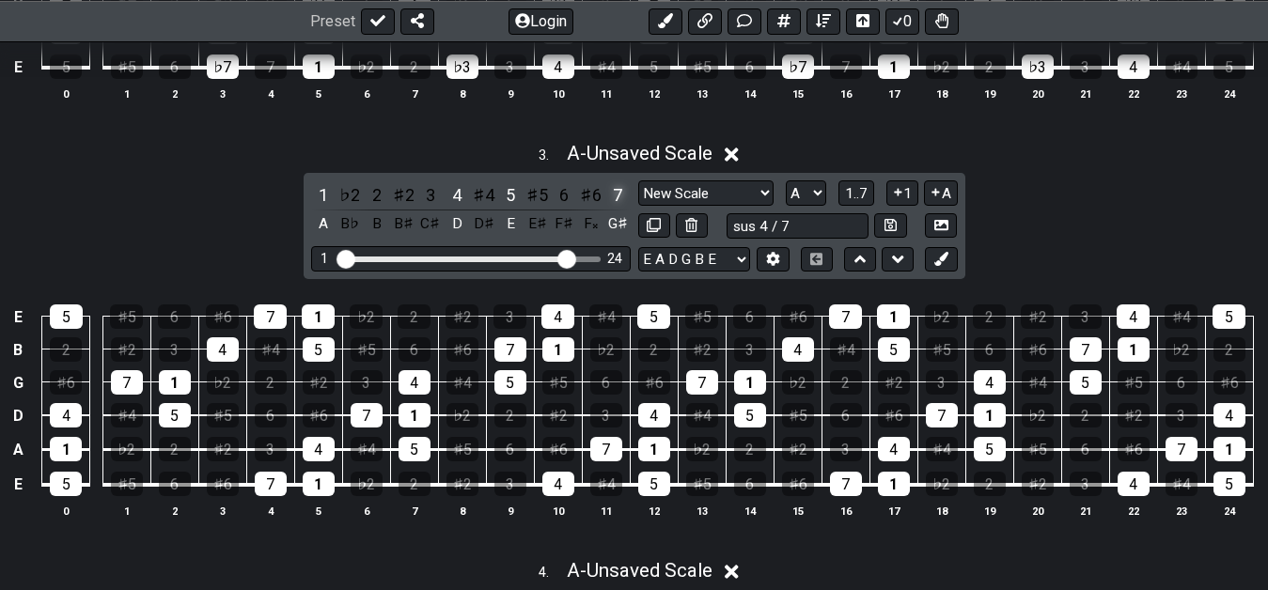
click at [612, 193] on div "7" at bounding box center [617, 194] width 24 height 25
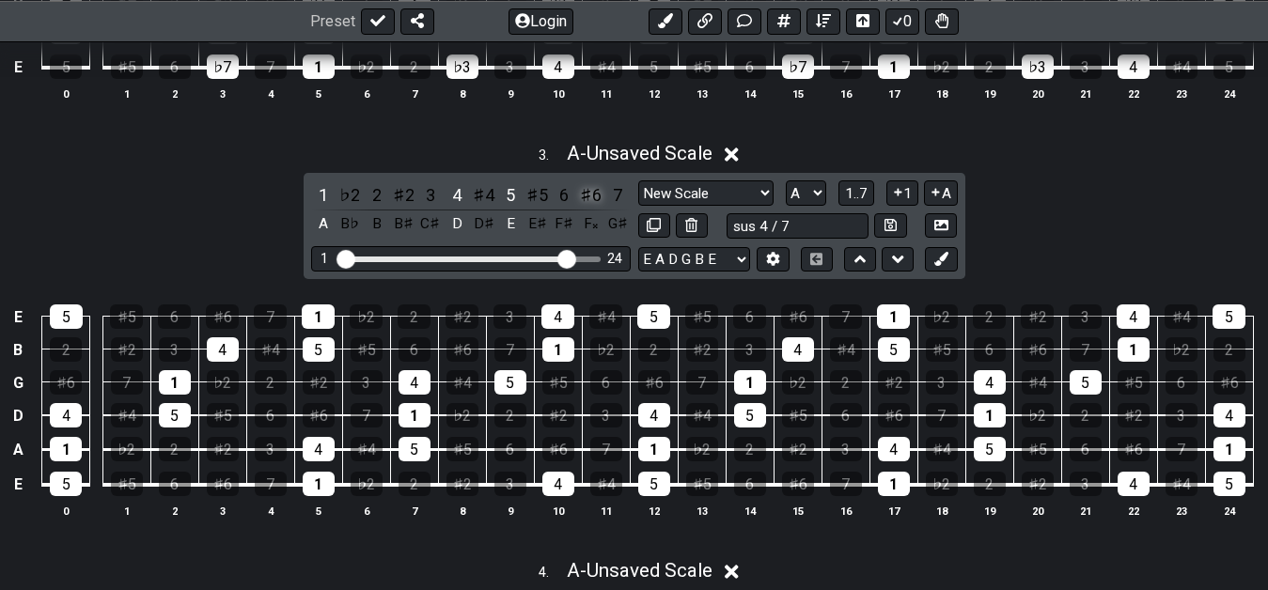
click at [599, 194] on div "♯6" at bounding box center [591, 194] width 24 height 25
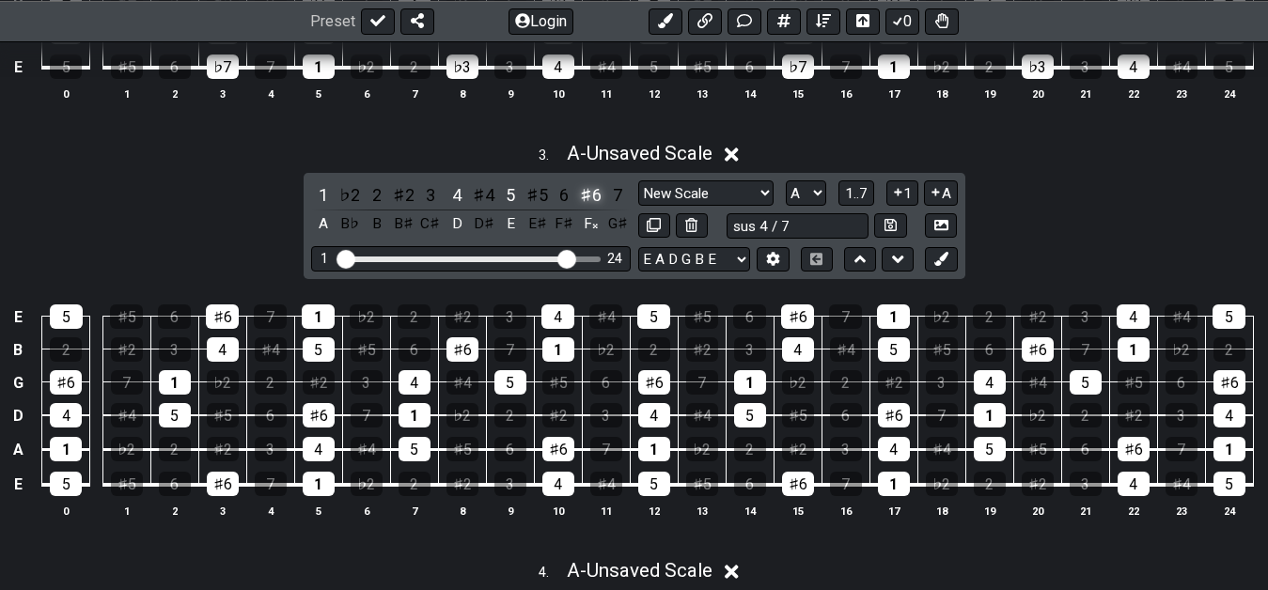
click at [600, 196] on div "♯6" at bounding box center [591, 194] width 24 height 25
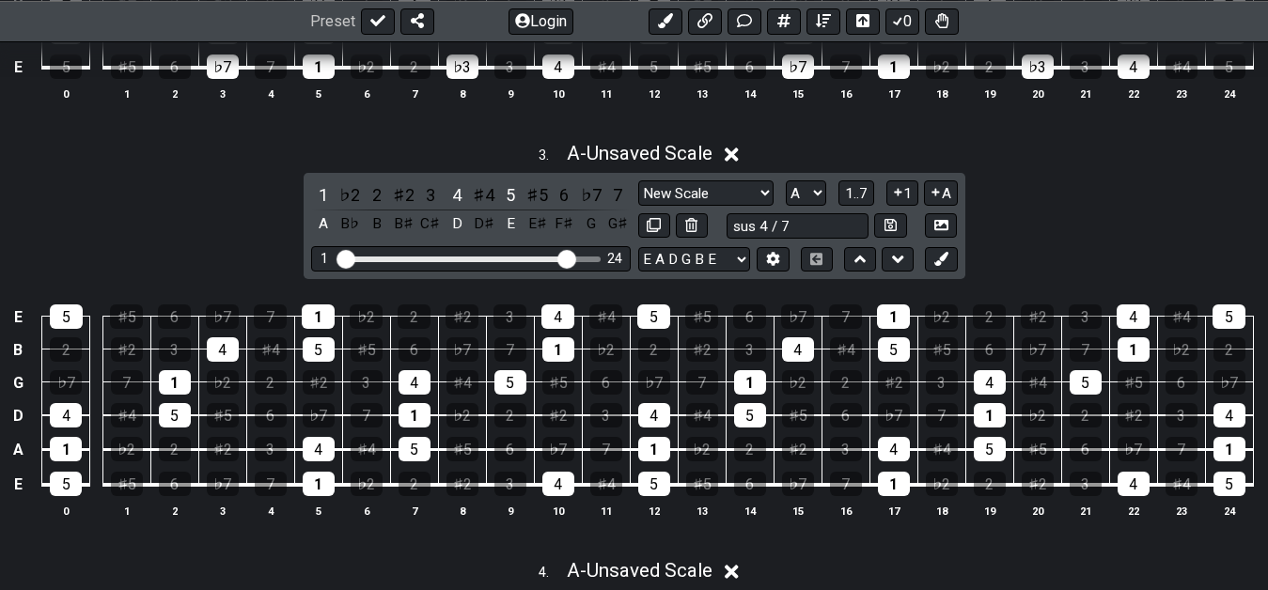
click at [595, 196] on div "♭7" at bounding box center [591, 194] width 24 height 25
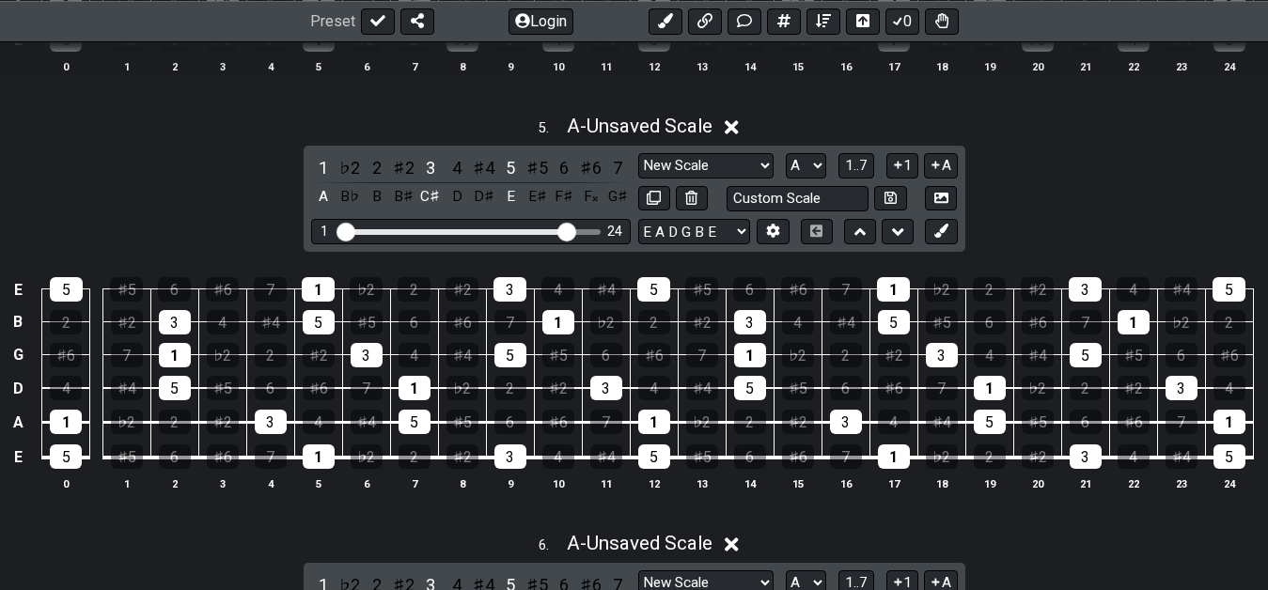
scroll to position [2159, 0]
